Goal: Find specific page/section

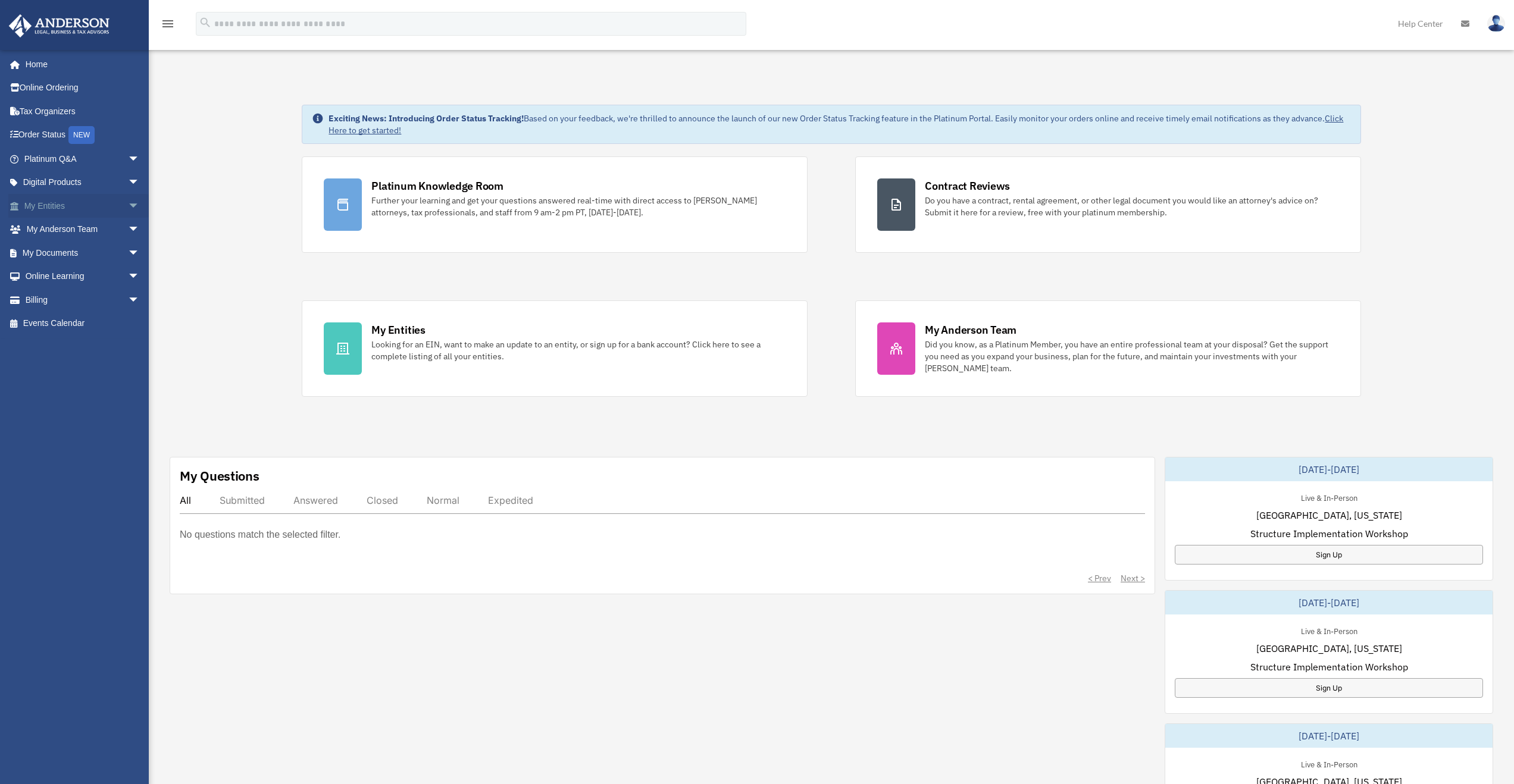
click at [128, 210] on span "arrow_drop_down" at bounding box center [140, 206] width 24 height 24
click at [128, 371] on span "arrow_drop_down" at bounding box center [140, 371] width 24 height 24
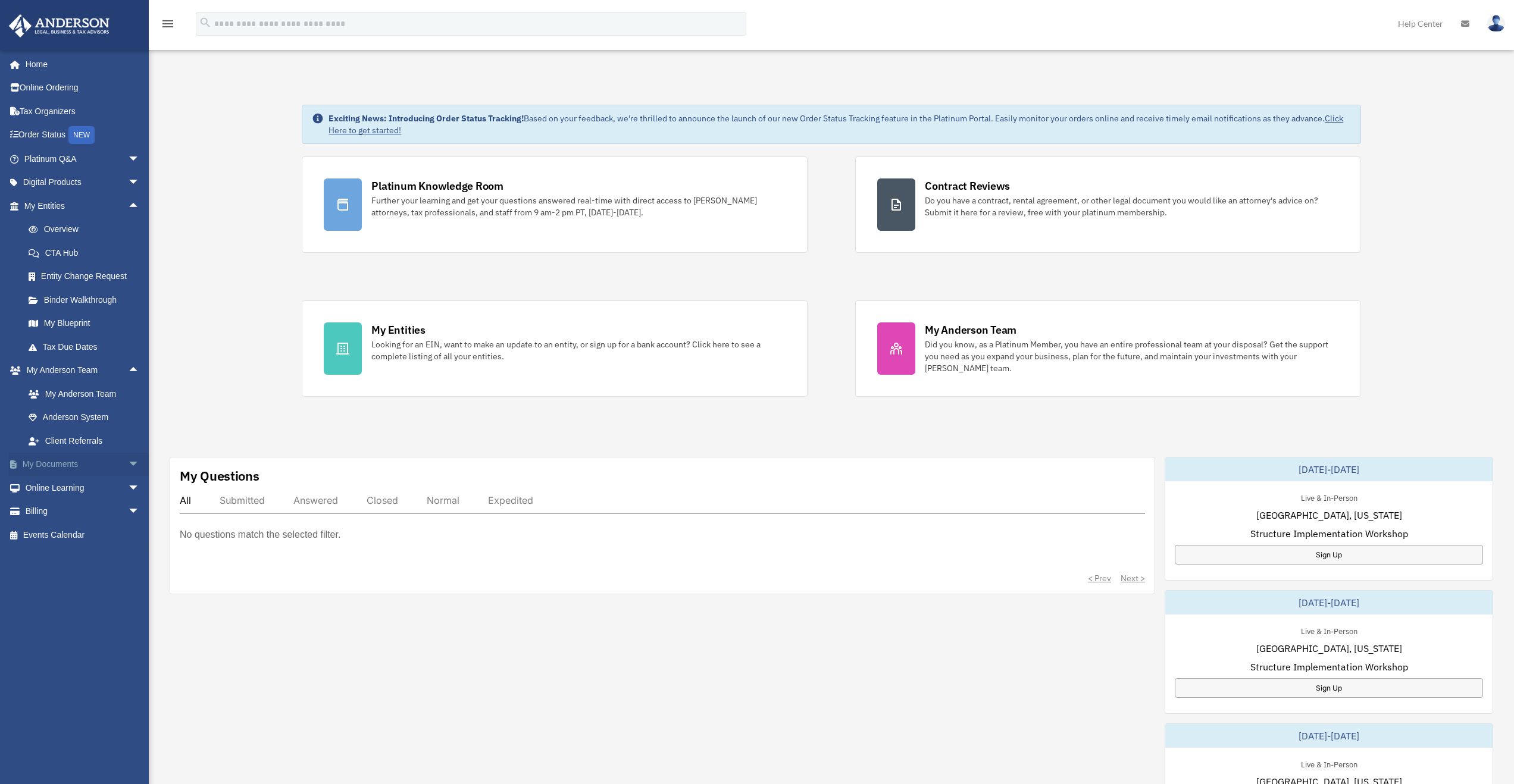
click at [130, 457] on span "arrow_drop_down" at bounding box center [140, 465] width 24 height 24
click at [128, 579] on span "arrow_drop_down" at bounding box center [140, 582] width 24 height 24
click at [85, 507] on link "Meeting Minutes" at bounding box center [87, 511] width 141 height 24
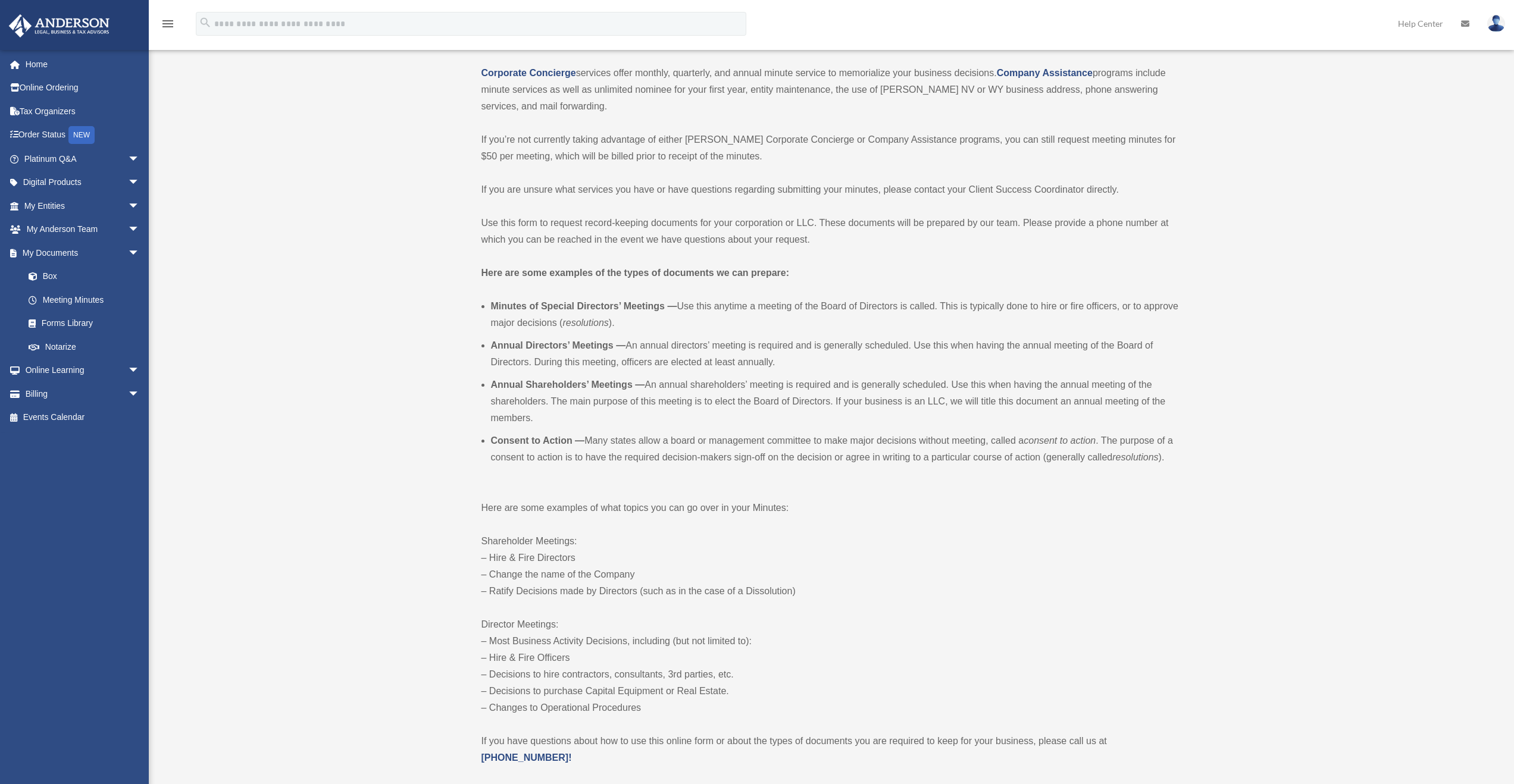
scroll to position [297, 0]
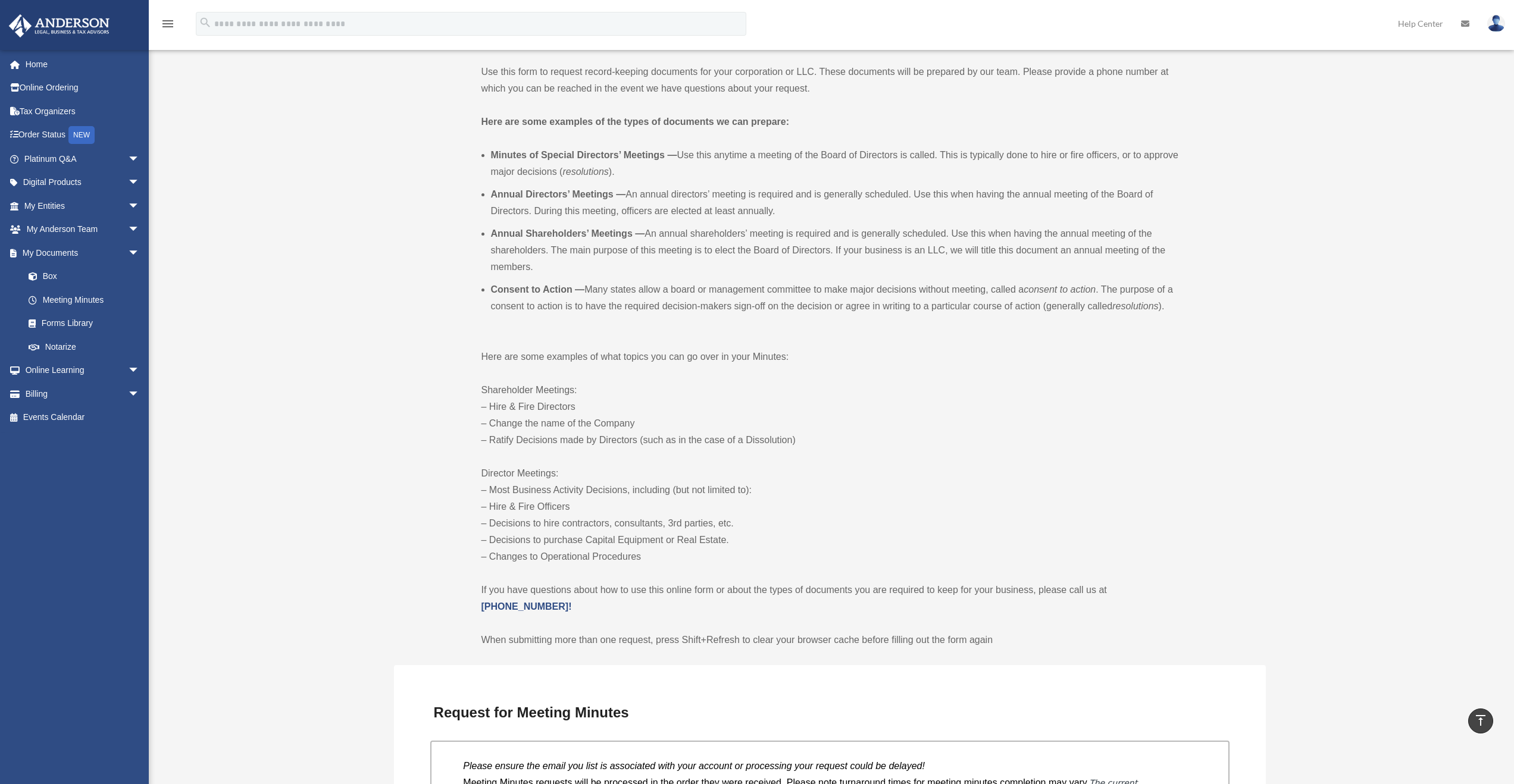
click at [1304, 29] on div "menu search Site Menu add rommi.elsabagh@gmail.com My Profile Reset Password Lo…" at bounding box center [757, 29] width 1496 height 41
click at [80, 162] on link "Platinum Q&A arrow_drop_down" at bounding box center [83, 159] width 150 height 24
click at [128, 202] on span "arrow_drop_down" at bounding box center [140, 206] width 24 height 24
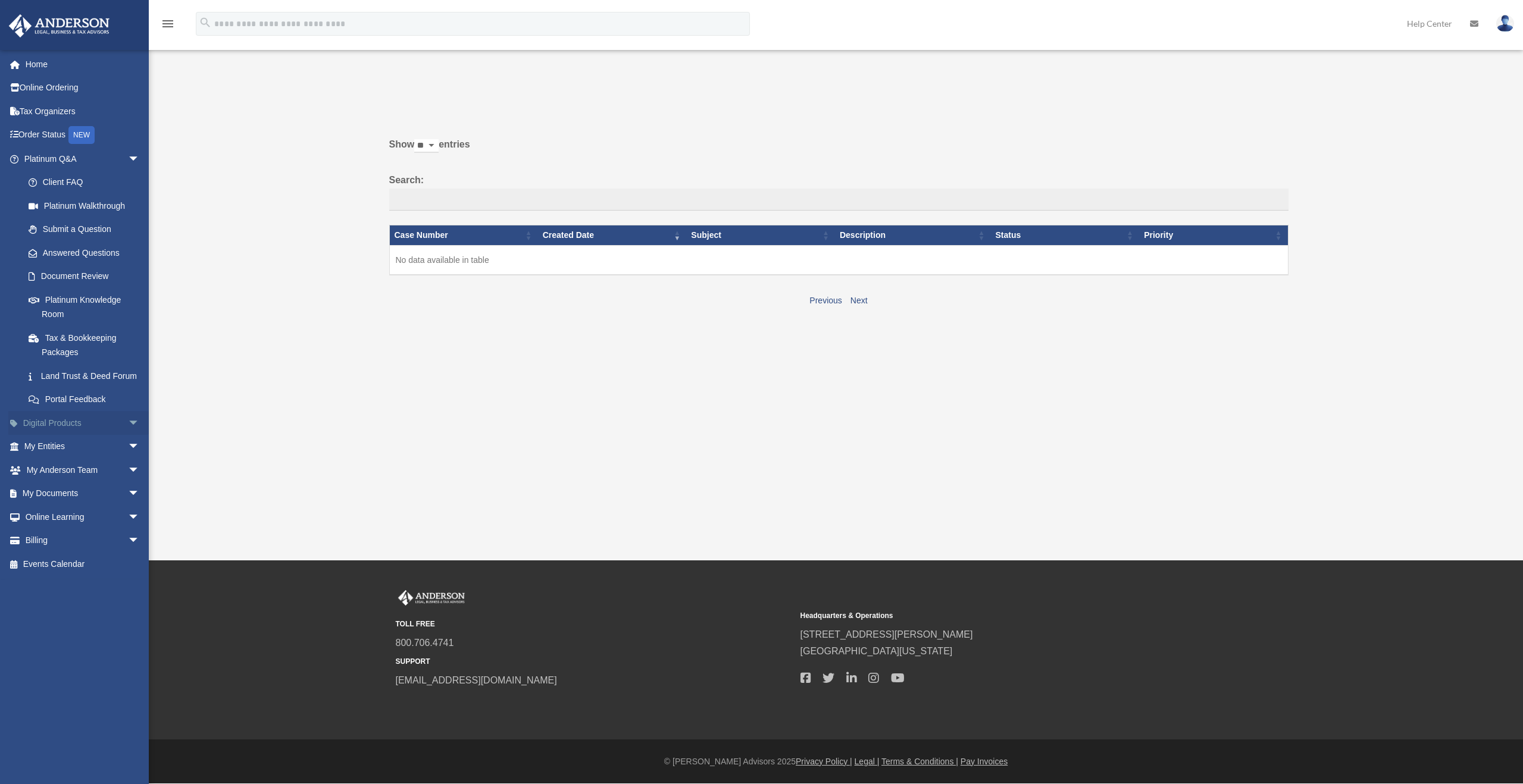
click at [128, 436] on span "arrow_drop_down" at bounding box center [140, 423] width 24 height 24
click at [128, 436] on span "arrow_drop_up" at bounding box center [140, 423] width 24 height 24
click at [128, 459] on span "arrow_drop_down" at bounding box center [140, 447] width 24 height 24
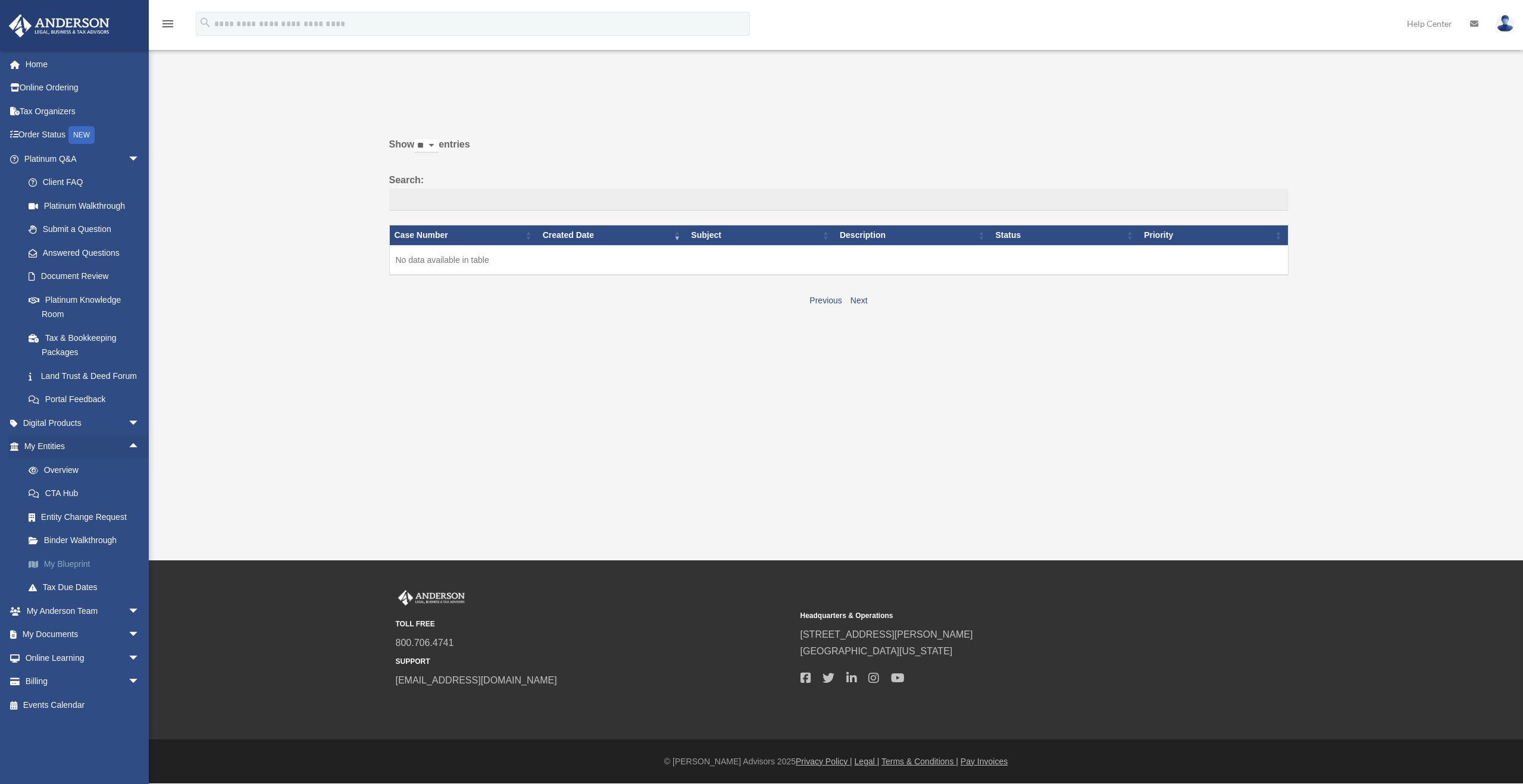
click at [65, 576] on link "My Blueprint" at bounding box center [87, 564] width 141 height 24
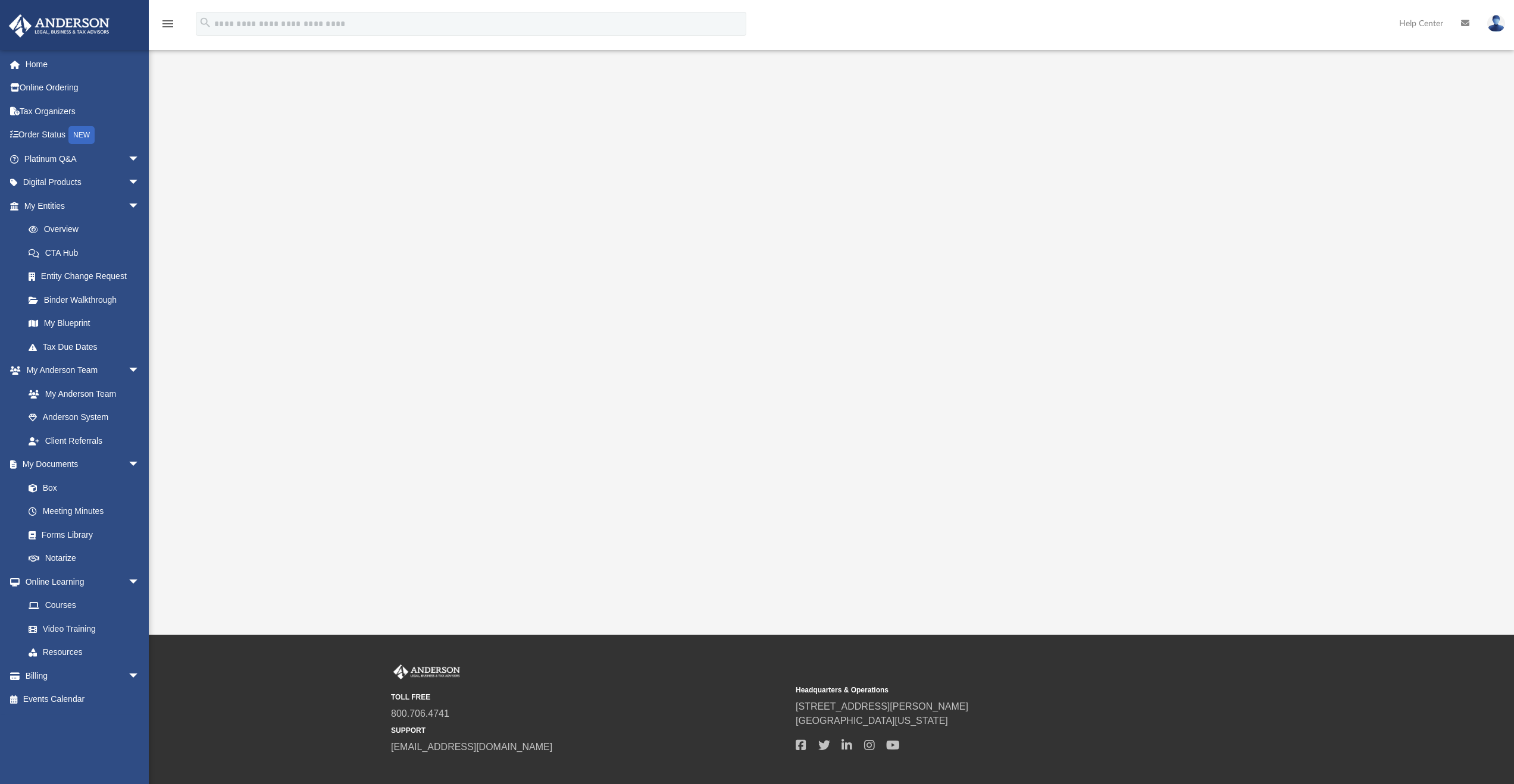
click at [1230, 356] on div at bounding box center [832, 336] width 1229 height 476
